Goal: Navigation & Orientation: Find specific page/section

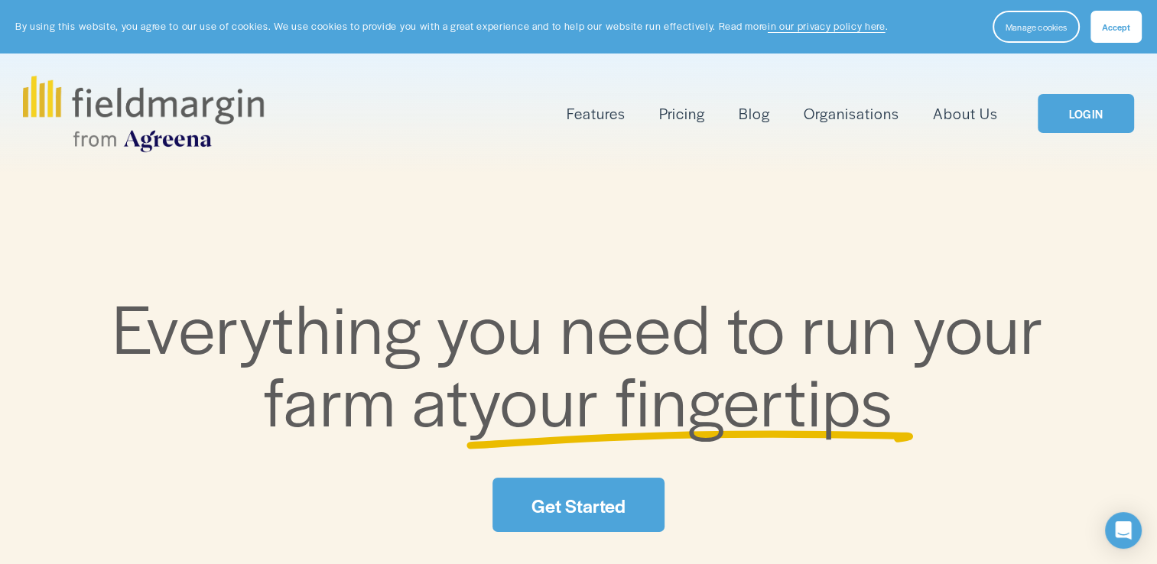
click at [1095, 107] on link "LOGIN" at bounding box center [1085, 113] width 96 height 39
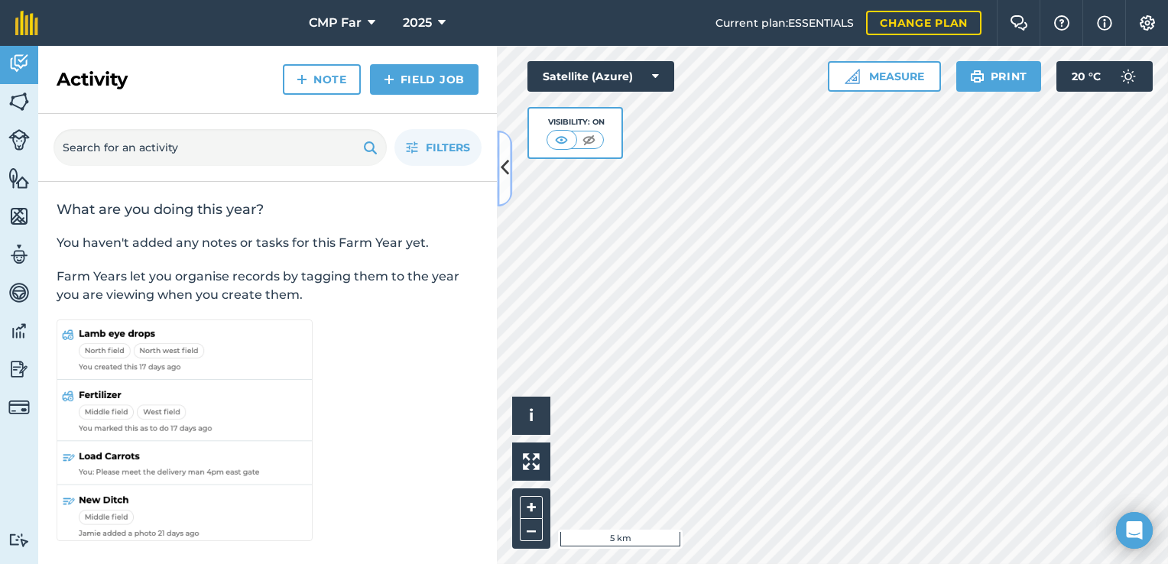
click at [505, 170] on icon at bounding box center [505, 168] width 8 height 27
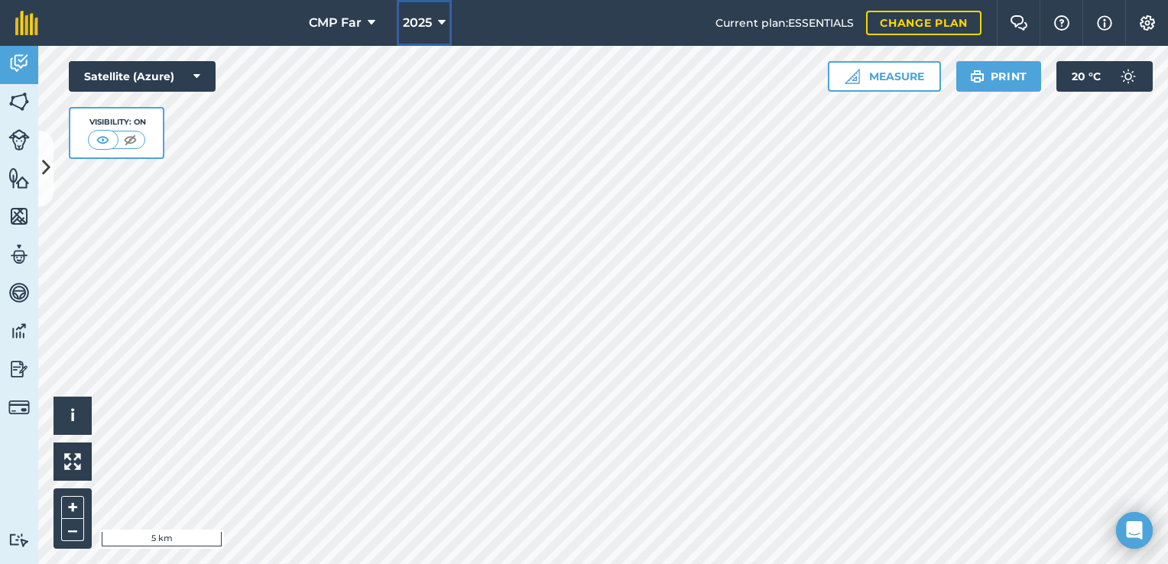
click at [433, 23] on button "2025" at bounding box center [424, 23] width 55 height 46
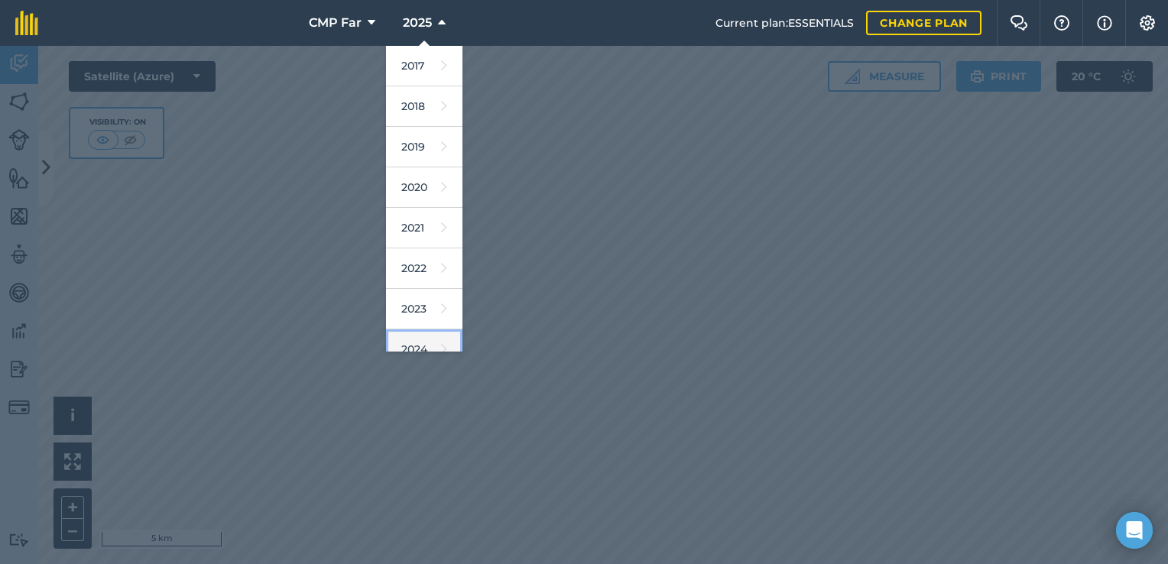
click at [437, 336] on link "2024" at bounding box center [424, 349] width 76 height 41
